Goal: Information Seeking & Learning: Learn about a topic

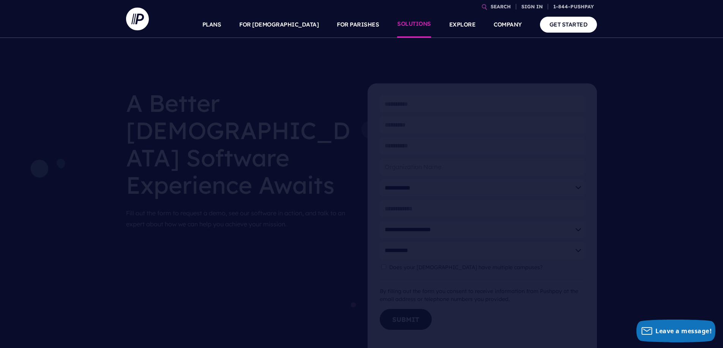
click at [421, 28] on link "SOLUTIONS" at bounding box center [414, 24] width 34 height 27
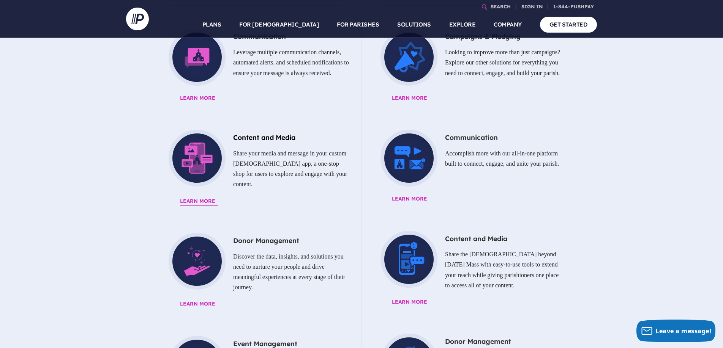
scroll to position [426, 0]
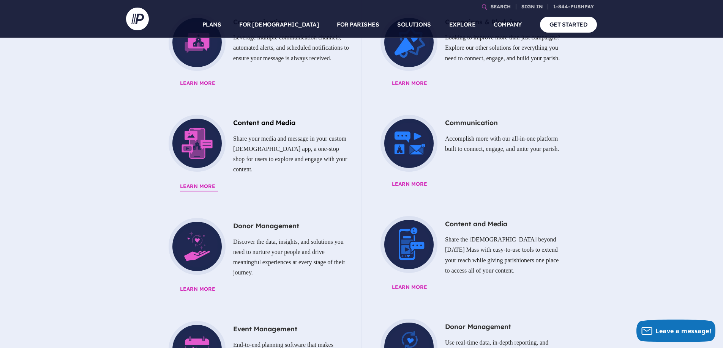
click at [274, 131] on p "Share your media and message in your custom church app, a one-stop shop for use…" at bounding box center [255, 154] width 188 height 47
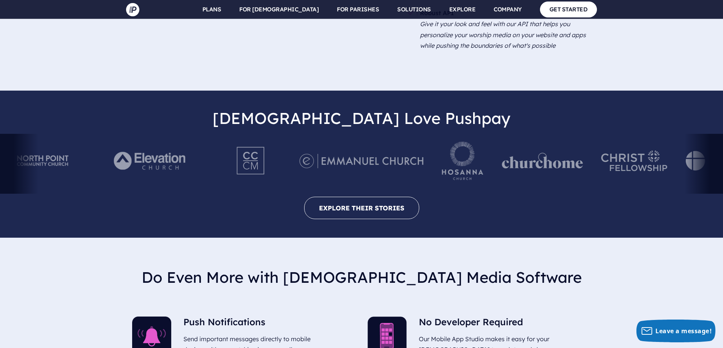
scroll to position [1188, 0]
click at [389, 197] on link "EXPLORE THEIR STORIES" at bounding box center [361, 208] width 115 height 22
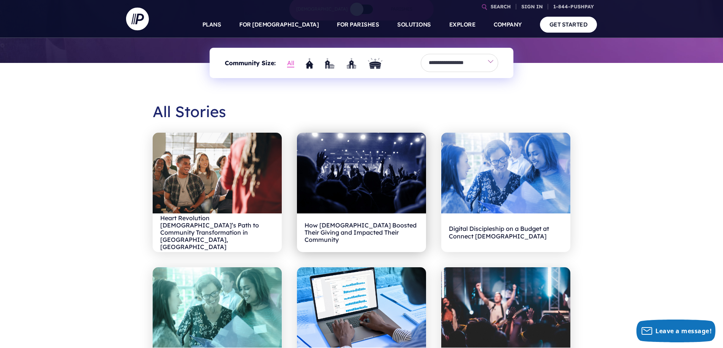
scroll to position [197, 0]
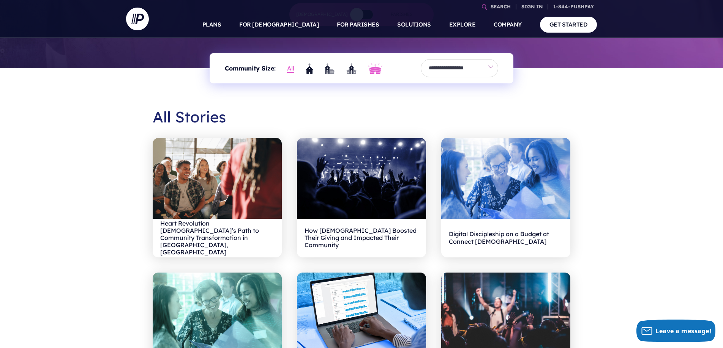
click at [379, 74] on img "Extra Large" at bounding box center [375, 68] width 14 height 11
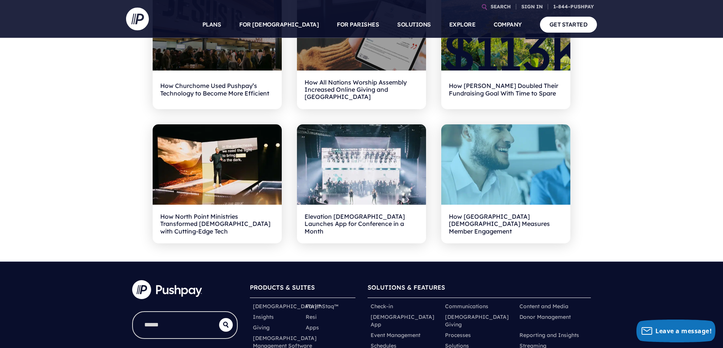
scroll to position [618, 0]
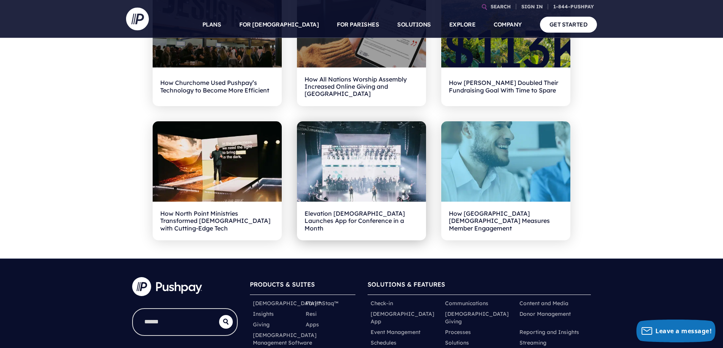
click at [371, 178] on img at bounding box center [361, 161] width 129 height 81
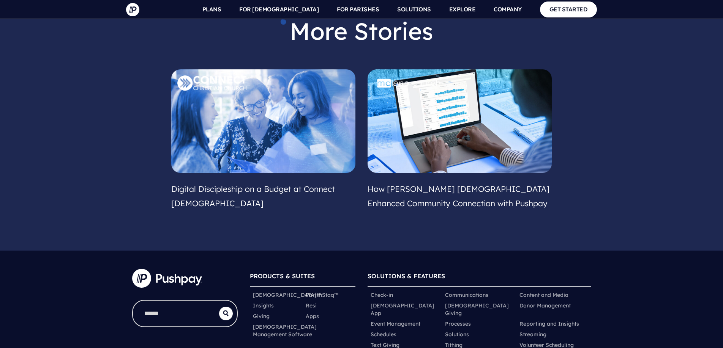
scroll to position [1524, 0]
